Goal: Information Seeking & Learning: Learn about a topic

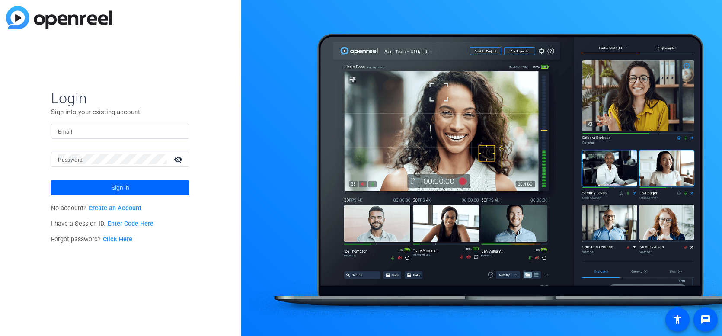
click at [92, 137] on div at bounding box center [120, 131] width 125 height 15
click at [95, 131] on input "Email" at bounding box center [120, 131] width 125 height 10
click at [51, 180] on button "Sign in" at bounding box center [120, 188] width 138 height 16
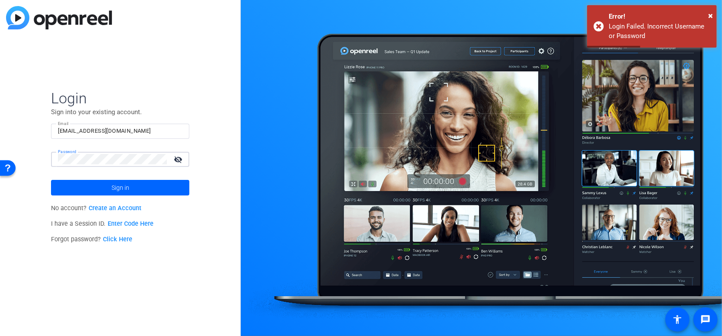
click at [51, 180] on button "Sign in" at bounding box center [120, 188] width 138 height 16
click at [138, 126] on input "morrism93@gmail.com" at bounding box center [120, 131] width 125 height 10
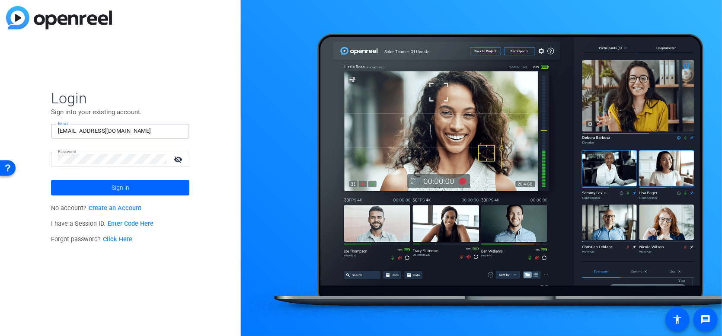
click at [138, 126] on input "morrism93@gmail.com" at bounding box center [120, 131] width 125 height 10
type input "maggie.morrissey@gartner.com"
click at [51, 180] on button "Sign in" at bounding box center [120, 188] width 138 height 16
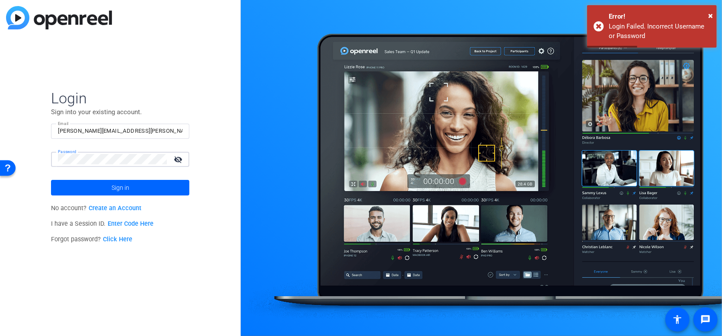
click at [51, 180] on button "Sign in" at bounding box center [120, 188] width 138 height 16
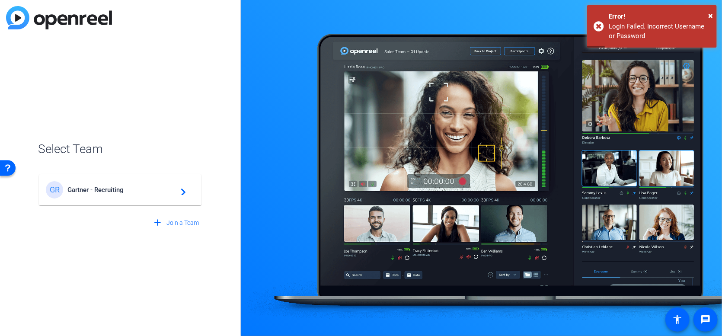
click at [95, 186] on div "GR Gartner - Recruiting navigate_next" at bounding box center [120, 189] width 149 height 17
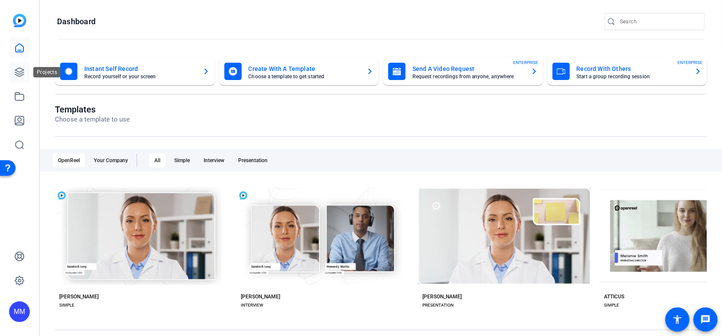
click at [22, 74] on icon at bounding box center [19, 72] width 9 height 9
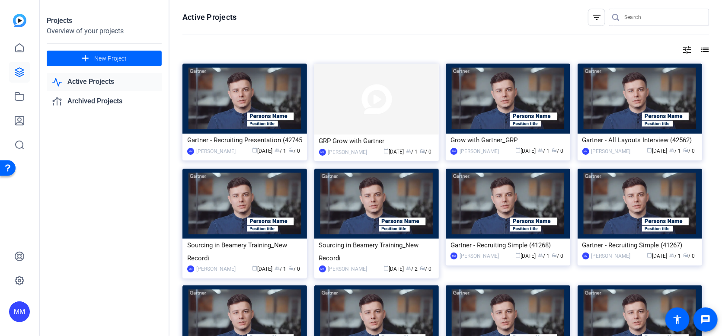
click at [627, 18] on input "Search" at bounding box center [663, 17] width 78 height 10
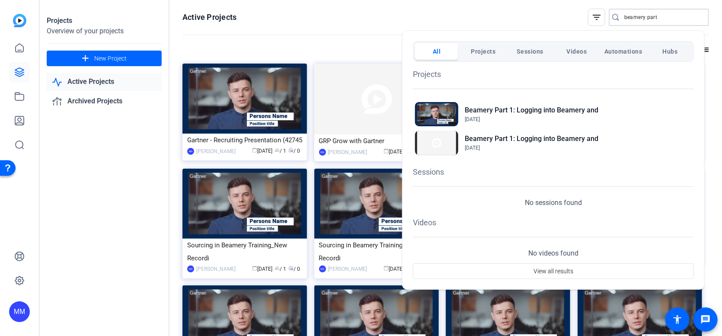
type input "beamery part"
click at [54, 147] on div at bounding box center [361, 168] width 722 height 336
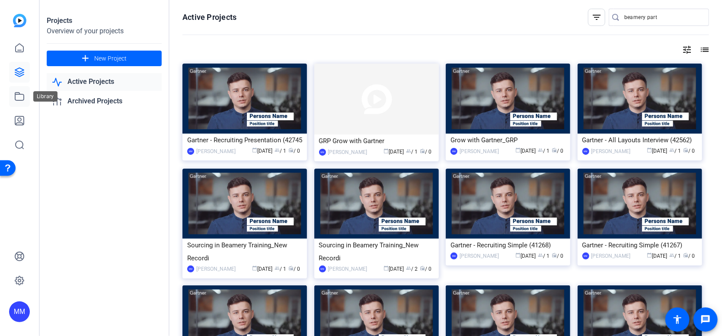
click at [22, 98] on icon at bounding box center [19, 96] width 10 height 10
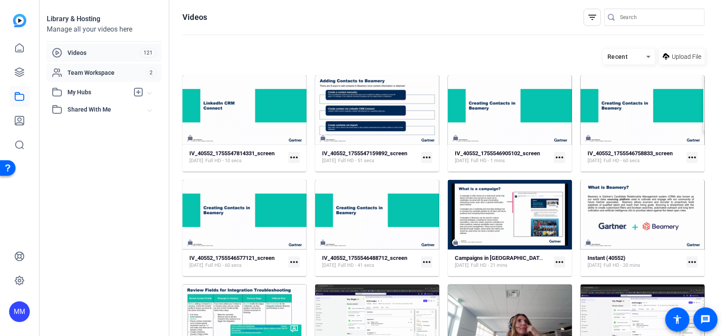
click at [111, 77] on div "Team Workspace" at bounding box center [99, 72] width 94 height 10
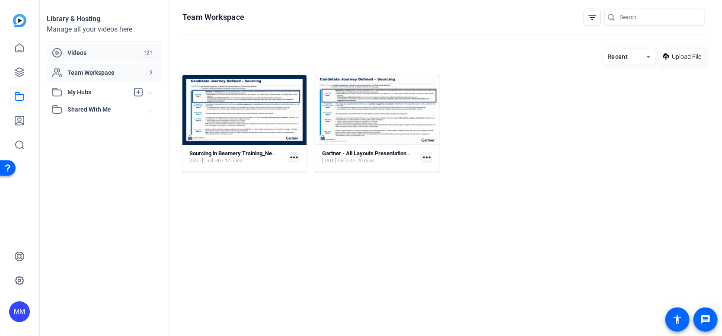
click at [104, 51] on span "Videos" at bounding box center [103, 52] width 72 height 9
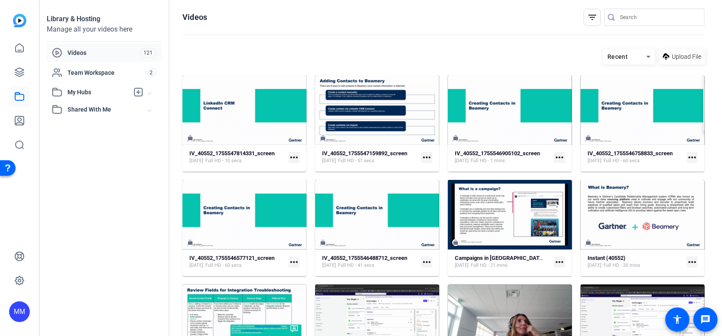
click at [95, 92] on span "My Hubs" at bounding box center [97, 92] width 61 height 9
click at [90, 127] on span "Shared With Me" at bounding box center [107, 128] width 80 height 9
click at [17, 121] on icon at bounding box center [19, 120] width 10 height 10
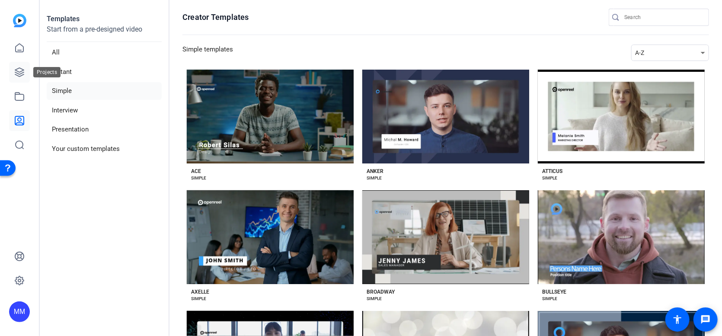
click at [16, 68] on icon at bounding box center [19, 72] width 10 height 10
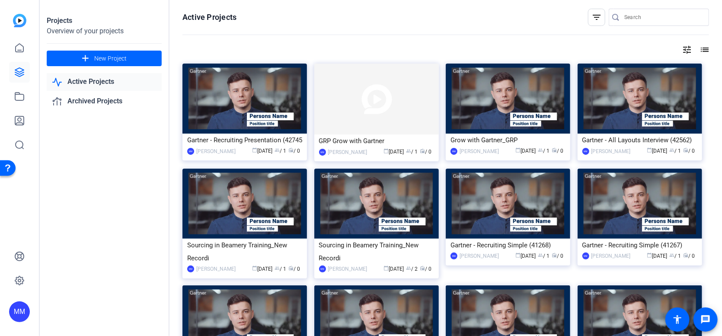
click at [649, 16] on input "Search" at bounding box center [663, 17] width 78 height 10
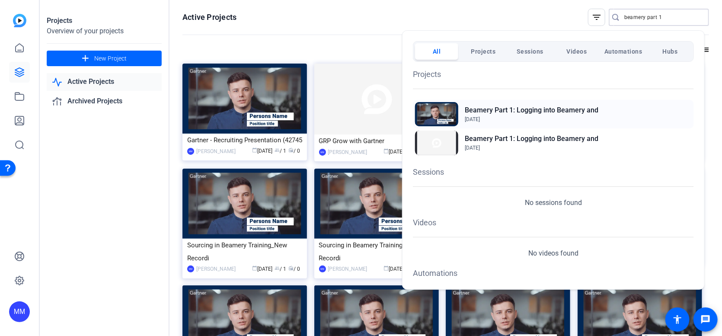
type input "beamery part 1"
click at [531, 113] on h2 "Beamery Part 1: Logging into Beamery and" at bounding box center [532, 110] width 134 height 10
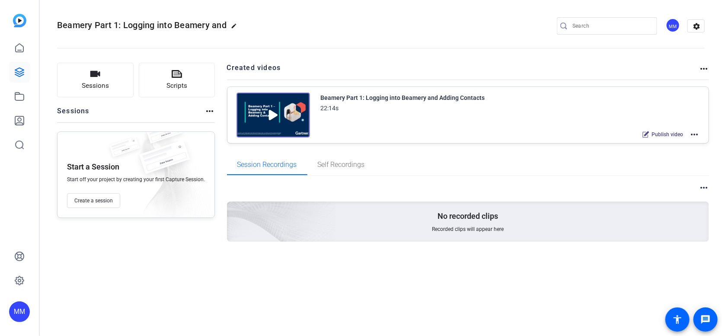
click at [289, 102] on img at bounding box center [274, 115] width 74 height 45
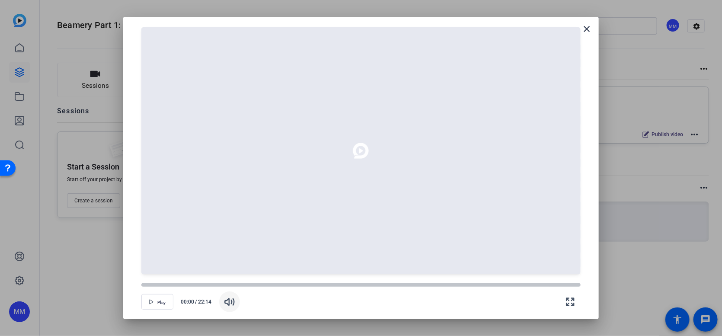
click at [229, 301] on icon "button" at bounding box center [229, 302] width 9 height 6
click at [155, 302] on span "button" at bounding box center [157, 301] width 31 height 21
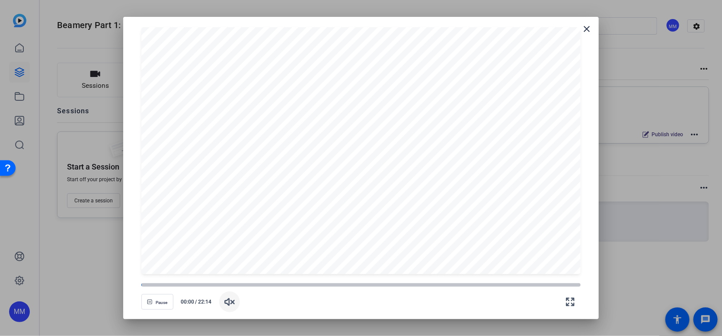
click at [233, 301] on icon "button" at bounding box center [229, 302] width 9 height 6
click at [288, 282] on openreel-video-controls "Pause 00:02 / 22:14" at bounding box center [360, 293] width 439 height 30
click at [239, 285] on div at bounding box center [360, 285] width 439 height 4
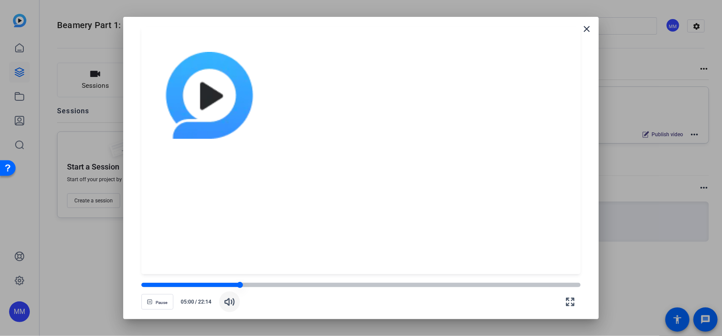
click at [191, 285] on div at bounding box center [190, 285] width 99 height 4
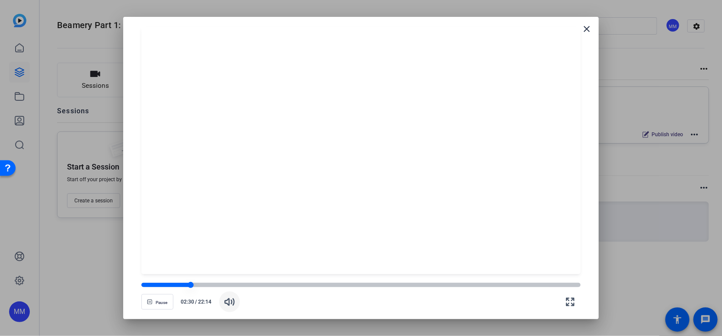
click at [231, 284] on div at bounding box center [360, 285] width 439 height 4
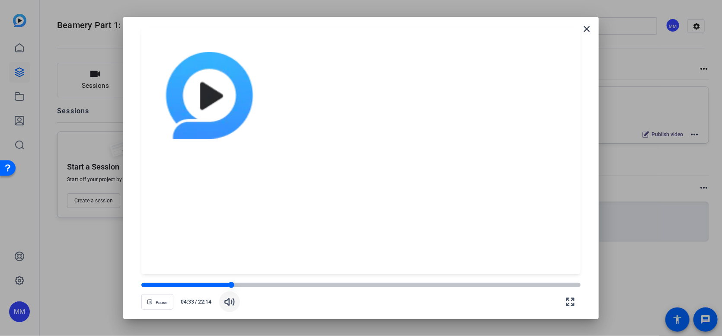
click at [246, 285] on div at bounding box center [360, 285] width 439 height 4
click at [258, 285] on div at bounding box center [360, 285] width 439 height 4
click at [271, 285] on div at bounding box center [360, 285] width 439 height 4
click at [278, 285] on div at bounding box center [360, 285] width 439 height 4
click at [284, 285] on div at bounding box center [360, 285] width 439 height 4
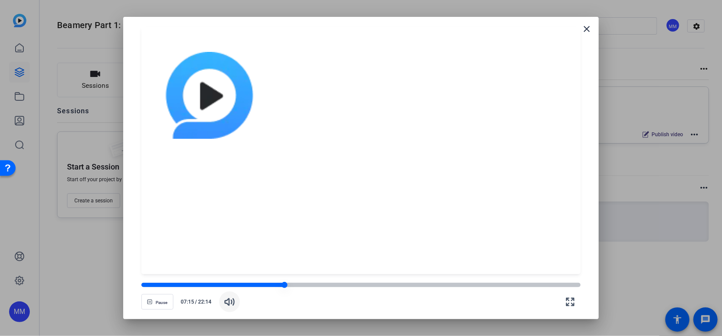
click at [289, 285] on div at bounding box center [360, 285] width 439 height 4
click at [294, 285] on div at bounding box center [360, 285] width 439 height 4
click at [304, 285] on div at bounding box center [360, 285] width 439 height 4
click at [311, 283] on div at bounding box center [360, 285] width 439 height 4
click at [322, 283] on div at bounding box center [360, 285] width 439 height 4
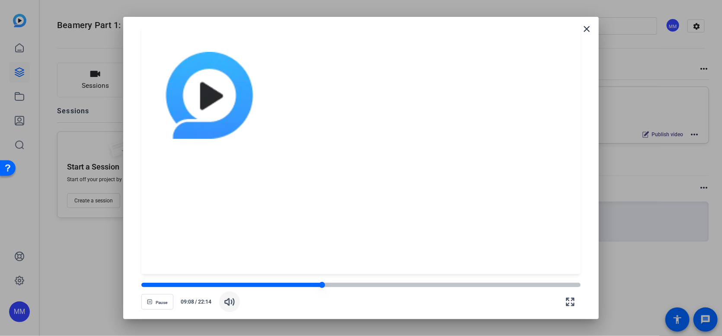
click at [310, 286] on div at bounding box center [231, 285] width 181 height 4
click at [639, 258] on div at bounding box center [361, 168] width 722 height 336
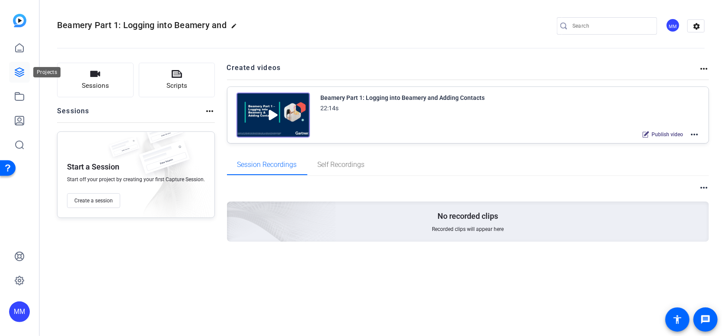
click at [16, 72] on icon at bounding box center [19, 72] width 9 height 9
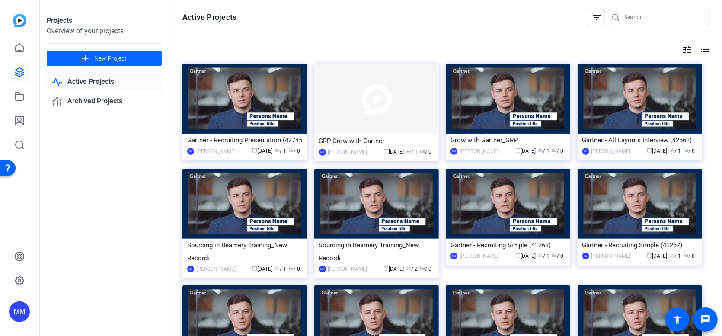
click at [120, 80] on link "Active Projects" at bounding box center [104, 82] width 115 height 18
click at [109, 98] on link "Archived Projects" at bounding box center [104, 102] width 115 height 18
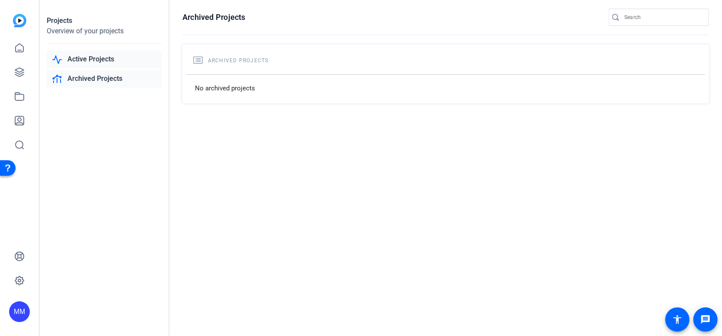
click at [98, 57] on link "Active Projects" at bounding box center [104, 60] width 115 height 18
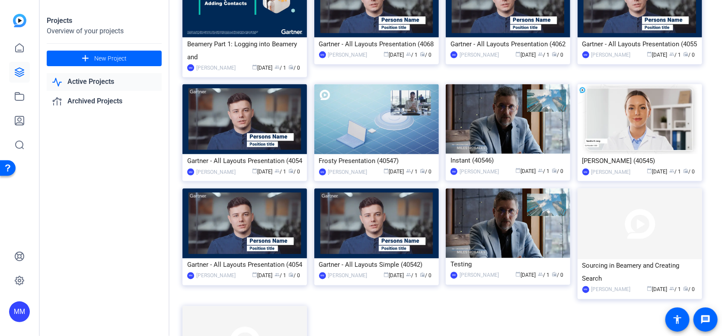
scroll to position [809, 0]
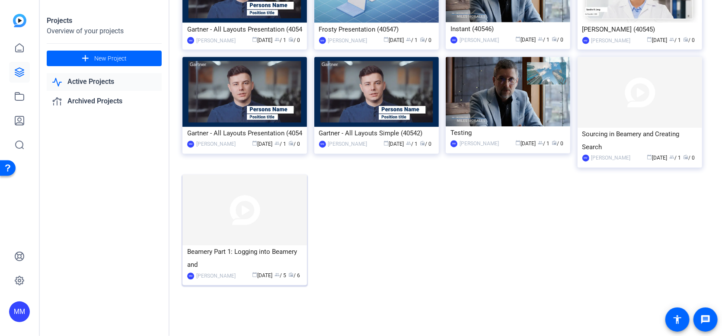
click at [257, 230] on img at bounding box center [244, 210] width 125 height 71
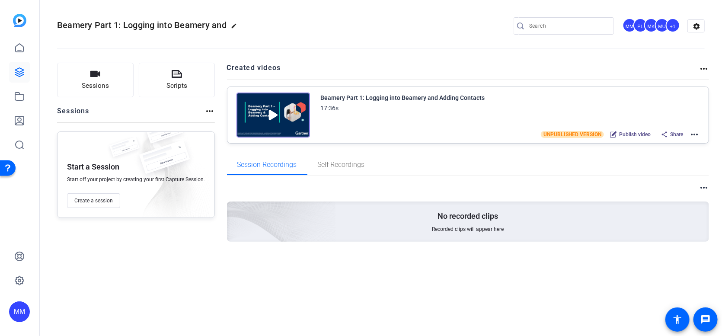
click at [271, 115] on img at bounding box center [274, 115] width 74 height 45
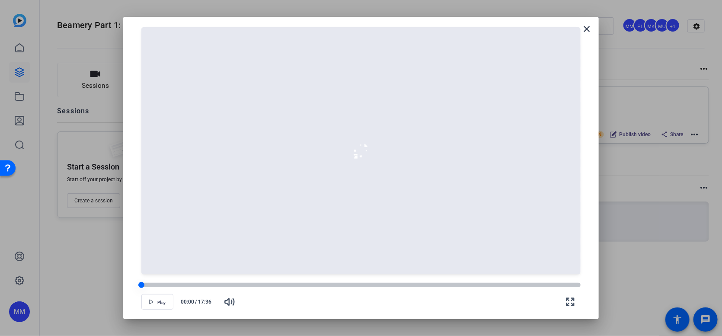
click at [247, 283] on div at bounding box center [360, 285] width 439 height 4
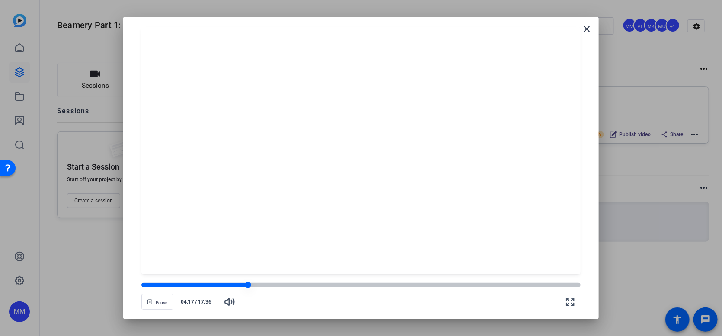
click at [271, 282] on div at bounding box center [360, 285] width 439 height 6
click at [179, 285] on div at bounding box center [206, 285] width 130 height 4
click at [187, 283] on div at bounding box center [360, 285] width 439 height 4
click at [199, 285] on div at bounding box center [360, 285] width 439 height 4
click at [214, 285] on div at bounding box center [360, 285] width 439 height 4
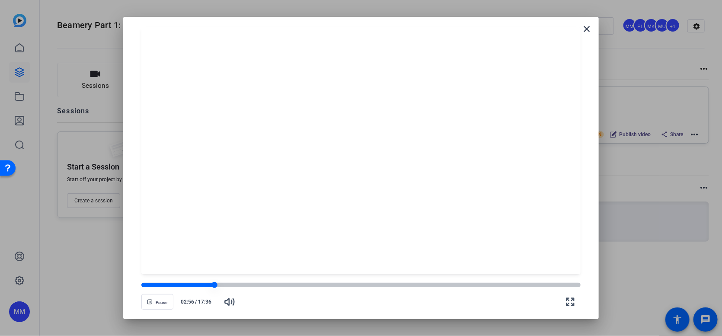
click at [224, 285] on div at bounding box center [360, 285] width 439 height 4
click at [231, 285] on div at bounding box center [360, 285] width 439 height 4
click at [241, 285] on div at bounding box center [360, 285] width 439 height 4
click at [247, 284] on div at bounding box center [360, 285] width 439 height 4
click at [253, 284] on div at bounding box center [360, 285] width 439 height 4
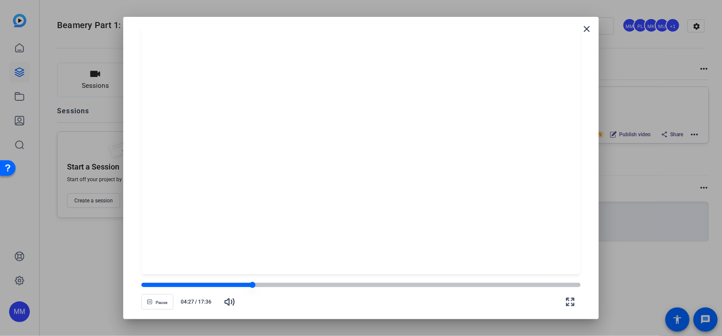
click at [259, 285] on div at bounding box center [360, 285] width 439 height 4
click at [265, 285] on div at bounding box center [360, 285] width 439 height 4
click at [275, 284] on div at bounding box center [360, 285] width 439 height 4
click at [282, 284] on div at bounding box center [360, 285] width 439 height 4
click at [288, 284] on div at bounding box center [360, 285] width 439 height 4
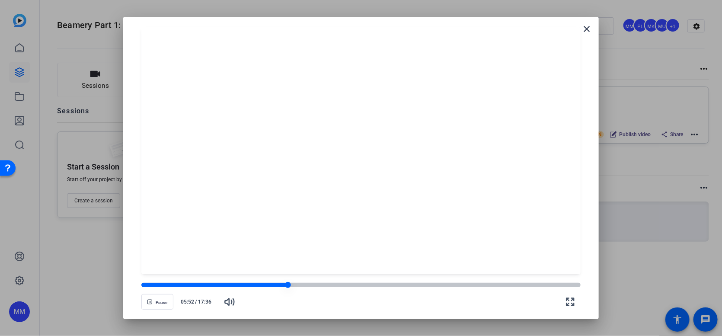
click at [296, 284] on div at bounding box center [360, 285] width 439 height 4
click at [300, 284] on div at bounding box center [360, 285] width 439 height 4
click at [307, 284] on div at bounding box center [360, 285] width 439 height 4
click at [315, 285] on div at bounding box center [360, 285] width 439 height 4
click at [337, 286] on div at bounding box center [360, 285] width 439 height 4
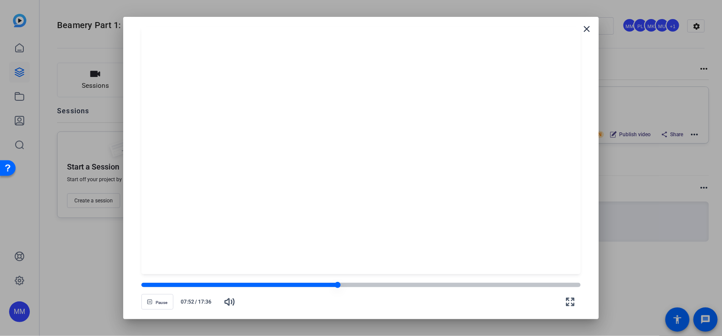
click at [343, 285] on div at bounding box center [360, 285] width 439 height 4
click at [349, 284] on div at bounding box center [360, 285] width 439 height 4
click at [355, 284] on div at bounding box center [360, 285] width 439 height 4
click at [361, 283] on div at bounding box center [360, 285] width 439 height 4
click at [368, 283] on div at bounding box center [360, 285] width 439 height 4
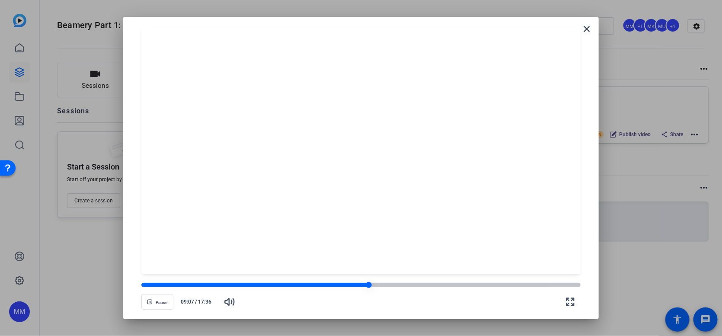
click at [374, 284] on div at bounding box center [360, 285] width 439 height 4
click at [379, 284] on div at bounding box center [360, 285] width 439 height 4
click at [384, 284] on div at bounding box center [360, 285] width 439 height 4
click at [382, 285] on div at bounding box center [385, 285] width 7 height 7
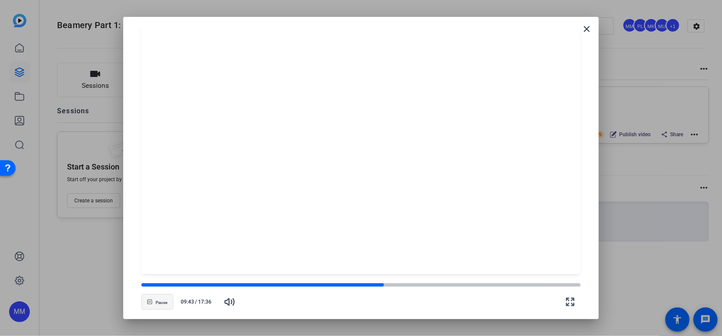
click at [160, 302] on span "Pause" at bounding box center [162, 302] width 12 height 5
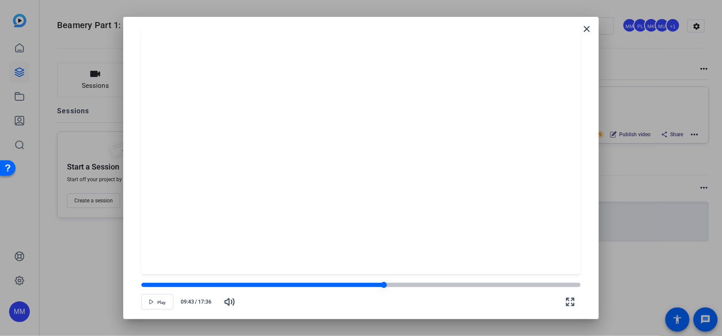
click at [388, 284] on div at bounding box center [360, 285] width 439 height 4
click at [393, 284] on div at bounding box center [360, 285] width 439 height 4
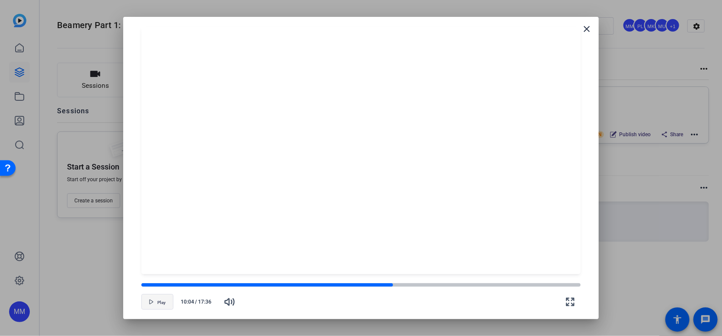
click at [156, 305] on span "button" at bounding box center [157, 301] width 31 height 21
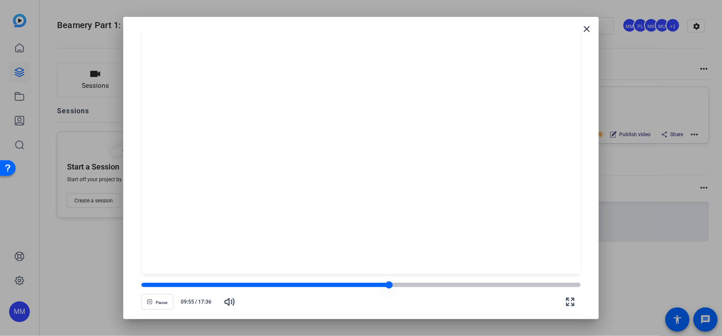
click at [389, 285] on div at bounding box center [388, 285] width 7 height 7
click at [386, 284] on div at bounding box center [385, 285] width 7 height 7
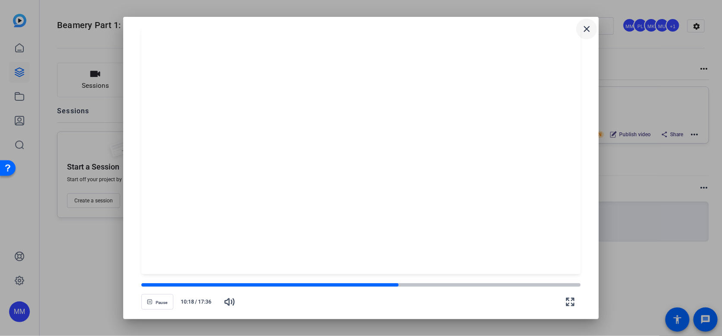
click at [589, 30] on mat-icon "close" at bounding box center [587, 29] width 10 height 10
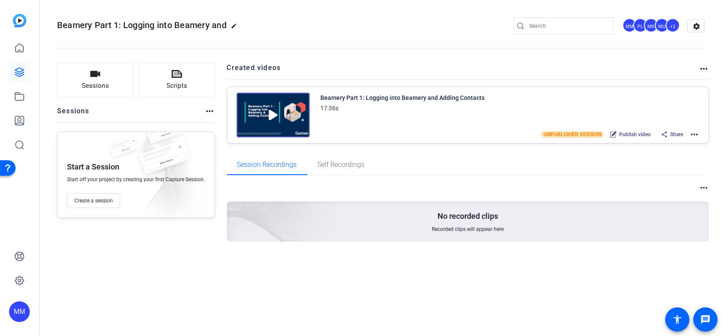
click at [695, 133] on mat-icon "more_horiz" at bounding box center [694, 134] width 10 height 10
click at [683, 144] on span "Edit in Creator" at bounding box center [663, 144] width 60 height 10
